Goal: Task Accomplishment & Management: Manage account settings

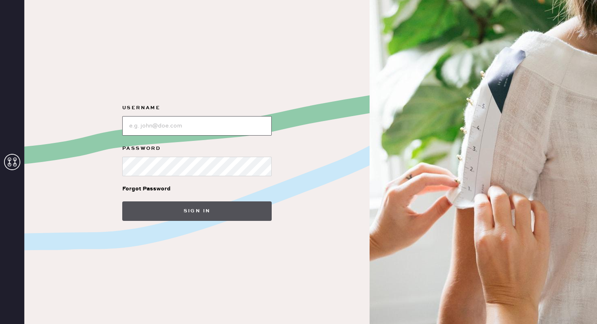
type input "reformationnorthpark"
click at [165, 208] on button "Sign in" at bounding box center [196, 210] width 149 height 19
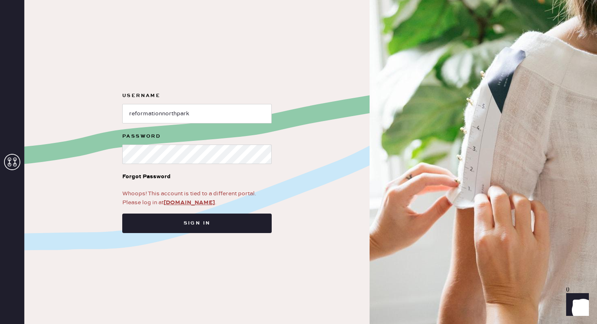
click at [10, 156] on icon at bounding box center [12, 162] width 16 height 16
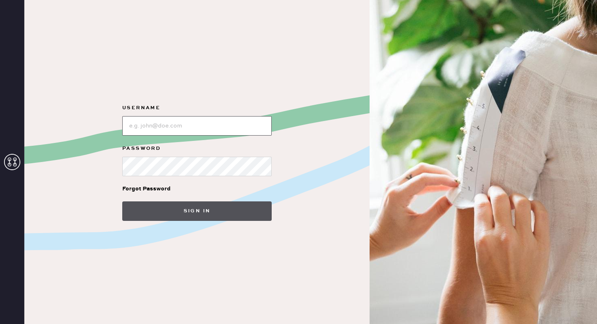
type input "reformationnorthpark"
click at [181, 207] on button "Sign in" at bounding box center [196, 210] width 149 height 19
